Goal: Complete application form

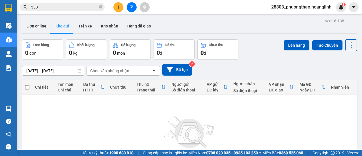
drag, startPoint x: 0, startPoint y: 0, endPoint x: 76, endPoint y: 2, distance: 76.4
click at [76, 2] on div "Kết quả [PERSON_NAME] ( 1560 ) Bộ lọc Mã ĐH Trạng thái Món hàng Thu hộ [PERSON_…" at bounding box center [55, 7] width 110 height 10
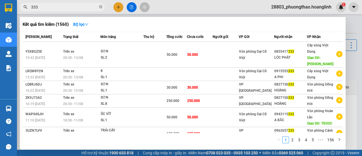
click at [64, 3] on span "333" at bounding box center [62, 7] width 85 height 8
click at [64, 6] on input "333" at bounding box center [64, 7] width 67 height 6
type input "3"
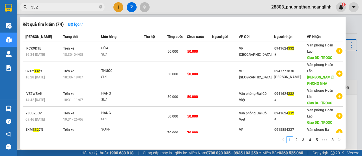
type input "332"
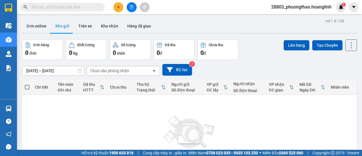
type input "2"
click at [121, 8] on button at bounding box center [118, 7] width 10 height 10
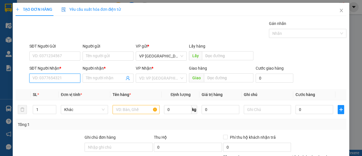
click at [52, 74] on input "SĐT Người Nhận *" at bounding box center [54, 78] width 51 height 9
click at [51, 91] on div "0829592533 - A" at bounding box center [55, 89] width 44 height 6
type input "0829592533"
type input "A"
type input "TROOC"
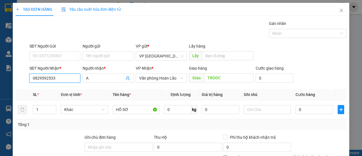
click at [58, 77] on input "0829592533" at bounding box center [54, 78] width 51 height 9
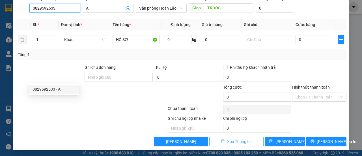
type input "0829592533"
click at [223, 139] on button "Xóa Thông tin" at bounding box center [236, 141] width 54 height 9
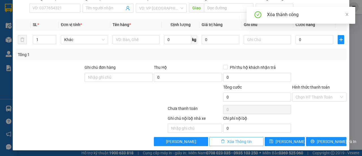
scroll to position [0, 0]
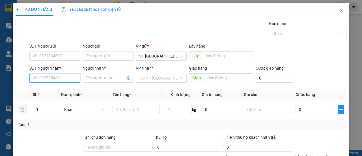
click at [51, 79] on input "SĐT Người Nhận *" at bounding box center [54, 78] width 51 height 9
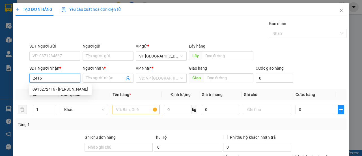
click at [51, 88] on div "0915272416 - [PERSON_NAME]" at bounding box center [61, 89] width 56 height 6
type input "0915272416"
type input "HOÀI THƯƠNG"
type input "150.000"
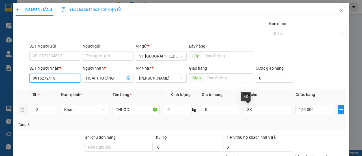
scroll to position [70, 0]
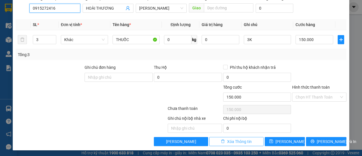
type input "0915272416"
click at [231, 139] on span "Xóa Thông tin" at bounding box center [239, 141] width 25 height 6
type input "0"
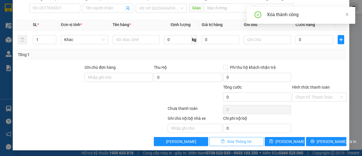
scroll to position [42, 0]
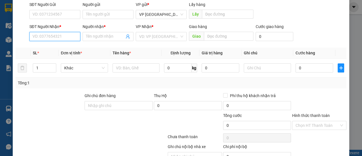
click at [60, 36] on input "SĐT Người Nhận *" at bounding box center [54, 36] width 51 height 9
type input "5"
